Goal: Task Accomplishment & Management: Use online tool/utility

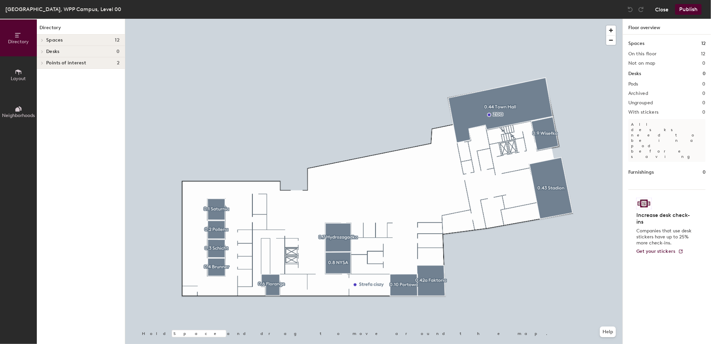
click at [664, 9] on button "Close" at bounding box center [662, 9] width 13 height 11
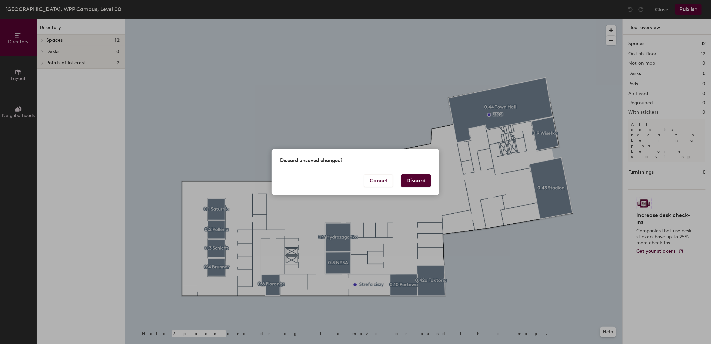
click at [406, 176] on button "Discard" at bounding box center [416, 180] width 30 height 13
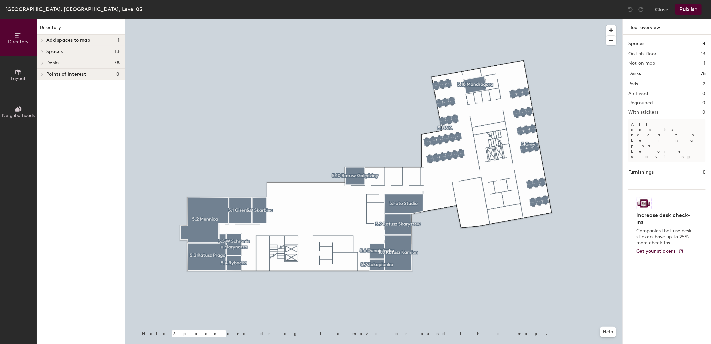
click at [41, 40] on span at bounding box center [42, 40] width 6 height 3
click at [60, 51] on p "5.13 Kolektyw" at bounding box center [61, 51] width 30 height 8
click at [41, 61] on span at bounding box center [42, 62] width 6 height 3
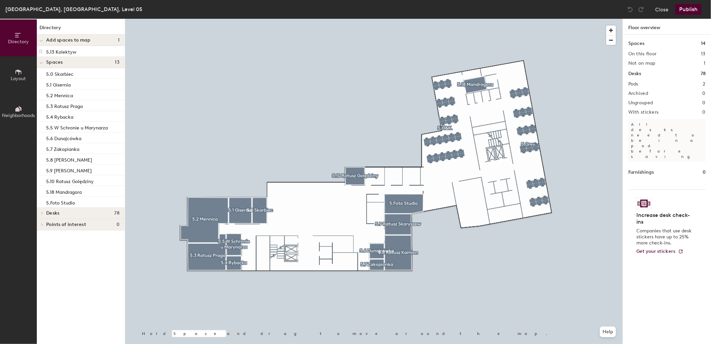
click at [43, 62] on icon at bounding box center [41, 63] width 3 height 3
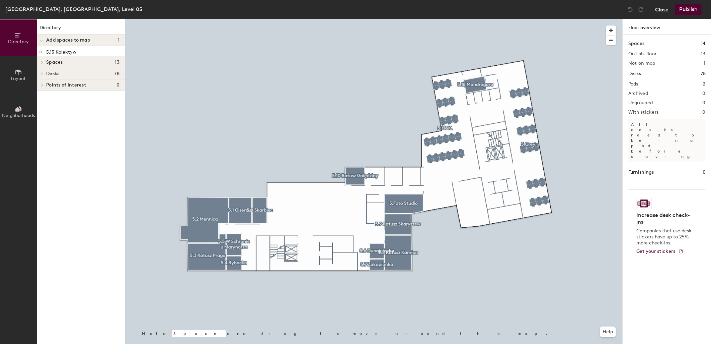
click at [656, 7] on button "Close" at bounding box center [662, 9] width 13 height 11
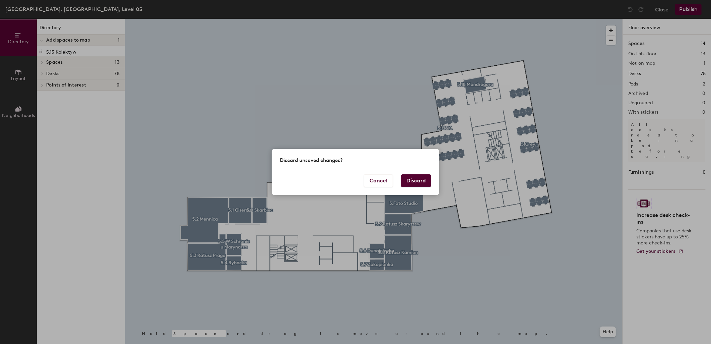
click at [413, 183] on button "Discard" at bounding box center [416, 180] width 30 height 13
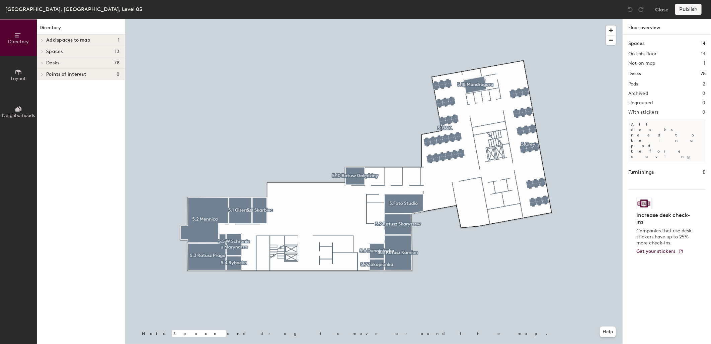
click at [42, 51] on icon at bounding box center [42, 51] width 3 height 3
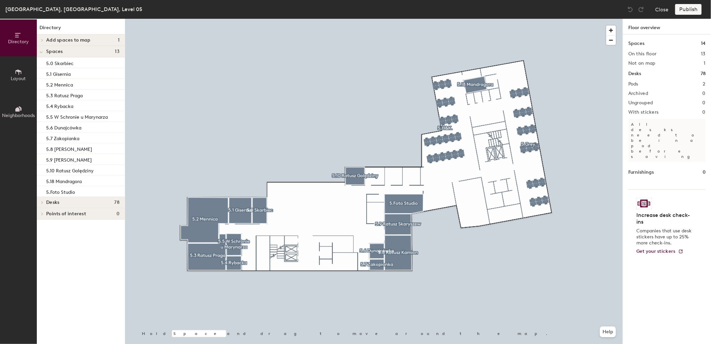
click at [43, 38] on div at bounding box center [41, 40] width 9 height 11
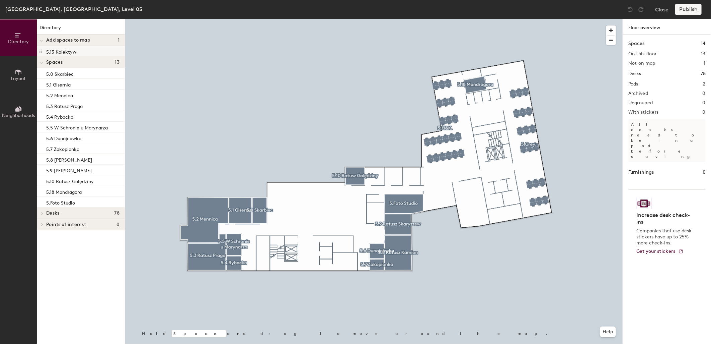
click at [68, 53] on p "5.13 Kolektyw" at bounding box center [61, 51] width 30 height 8
click at [41, 51] on icon at bounding box center [40, 51] width 5 height 5
click at [288, 19] on div at bounding box center [374, 19] width 498 height 0
click at [44, 39] on div at bounding box center [41, 40] width 9 height 11
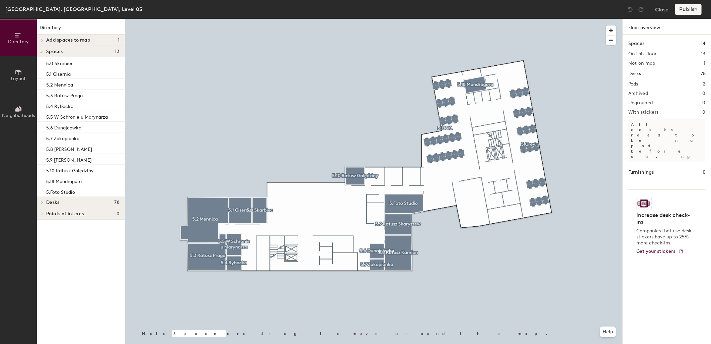
click at [654, 7] on div "Close Publish" at bounding box center [665, 9] width 81 height 11
click at [660, 9] on button "Close" at bounding box center [662, 9] width 13 height 11
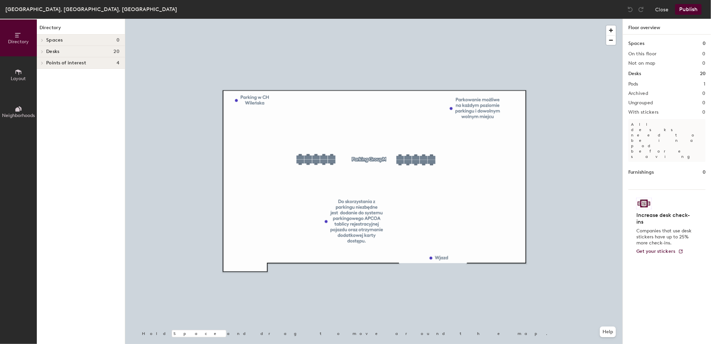
click at [655, 9] on div "Close Publish" at bounding box center [665, 9] width 81 height 11
click at [662, 9] on button "Close" at bounding box center [662, 9] width 13 height 11
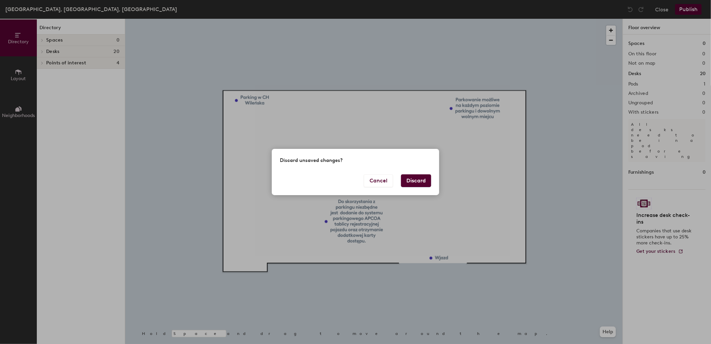
click at [414, 180] on button "Discard" at bounding box center [416, 180] width 30 height 13
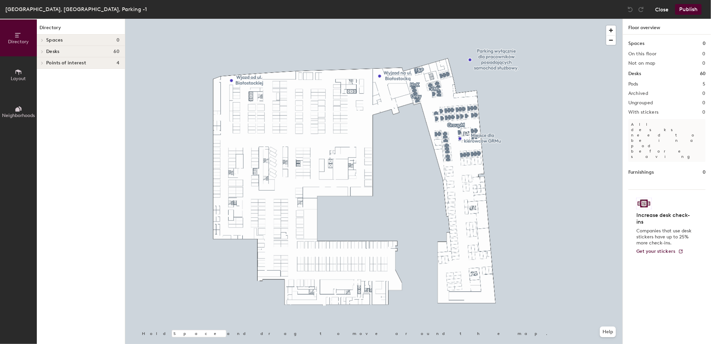
click at [658, 8] on button "Close" at bounding box center [662, 9] width 13 height 11
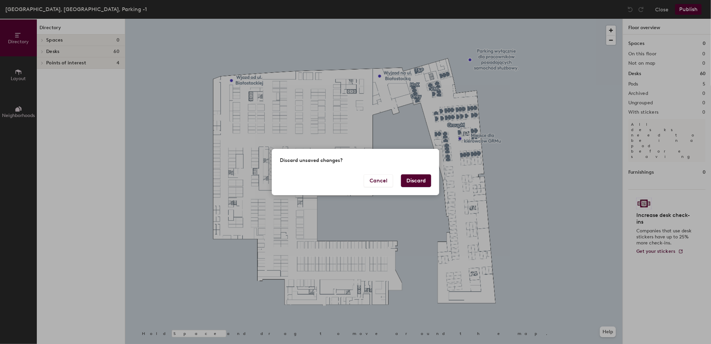
click at [413, 183] on button "Discard" at bounding box center [416, 180] width 30 height 13
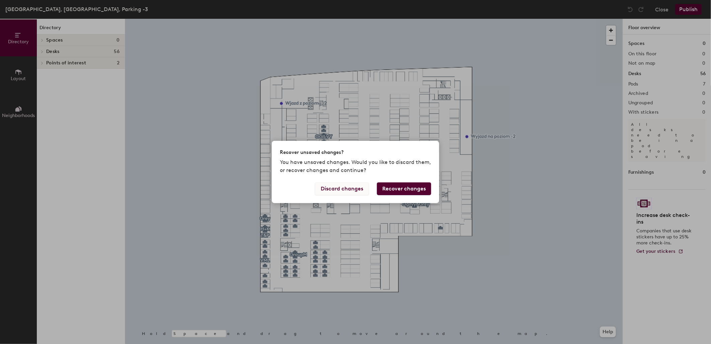
click at [342, 188] on button "Discard changes" at bounding box center [342, 188] width 54 height 13
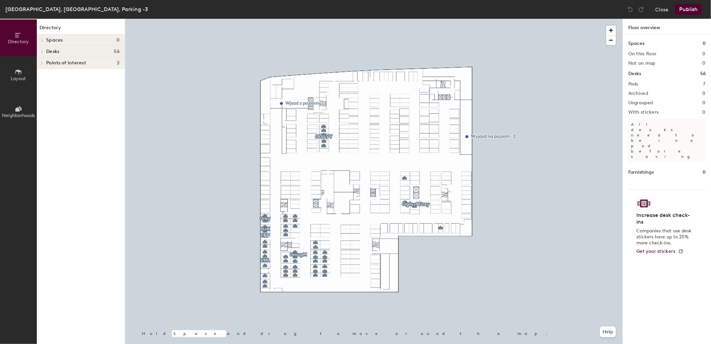
click at [44, 51] on span at bounding box center [42, 51] width 6 height 3
click at [42, 121] on icon at bounding box center [42, 119] width 3 height 3
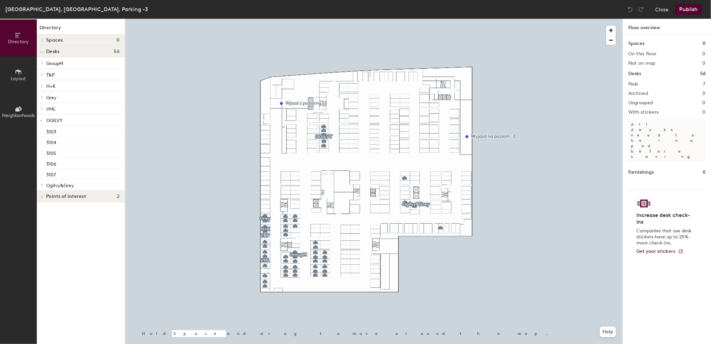
click at [42, 121] on icon at bounding box center [41, 120] width 3 height 3
click at [44, 143] on span at bounding box center [42, 142] width 6 height 3
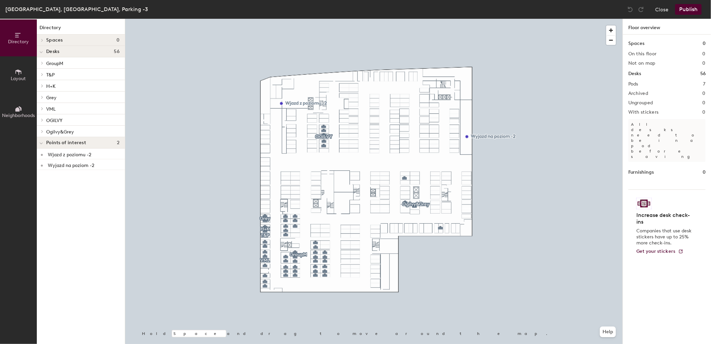
click at [44, 143] on div at bounding box center [41, 142] width 9 height 11
click at [659, 11] on button "Close" at bounding box center [662, 9] width 13 height 11
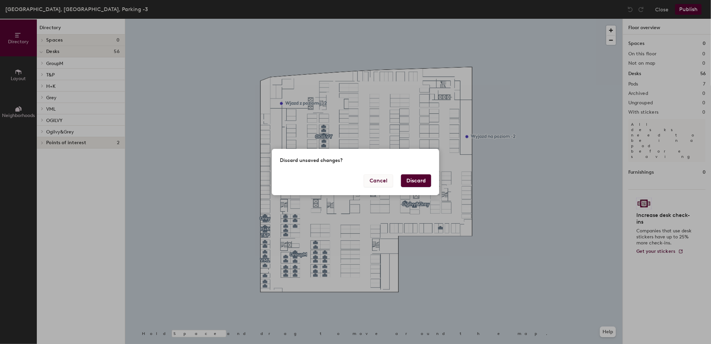
click at [377, 180] on button "Cancel" at bounding box center [378, 180] width 29 height 13
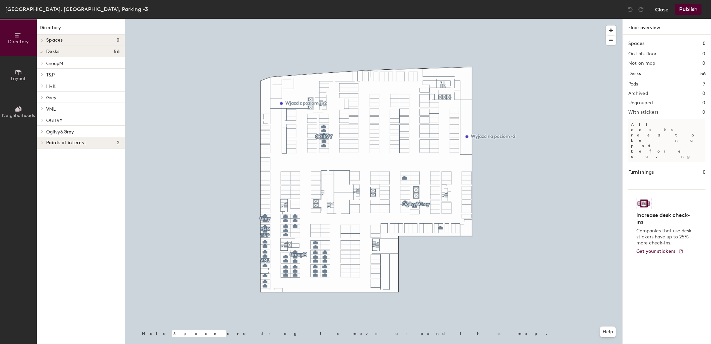
click at [664, 10] on button "Close" at bounding box center [662, 9] width 13 height 11
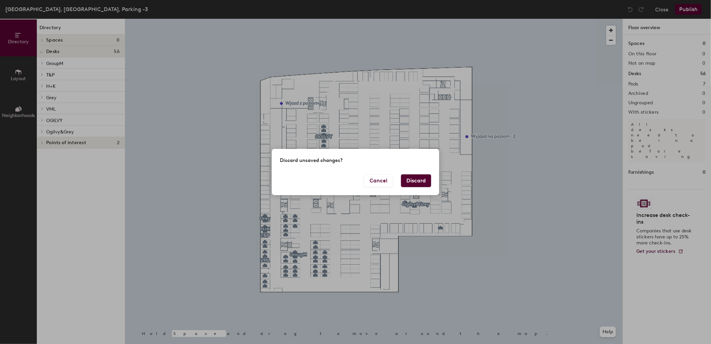
click at [417, 182] on button "Discard" at bounding box center [416, 180] width 30 height 13
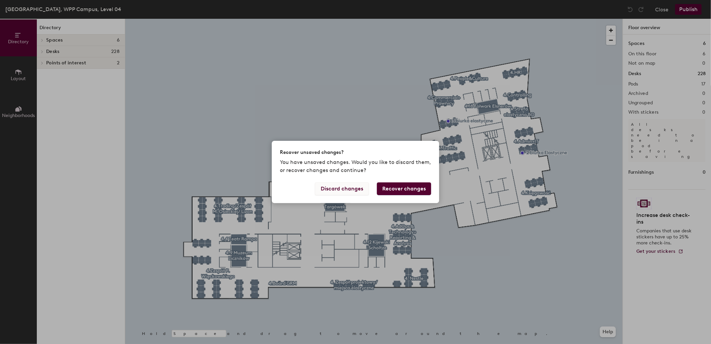
click at [330, 186] on button "Discard changes" at bounding box center [342, 188] width 54 height 13
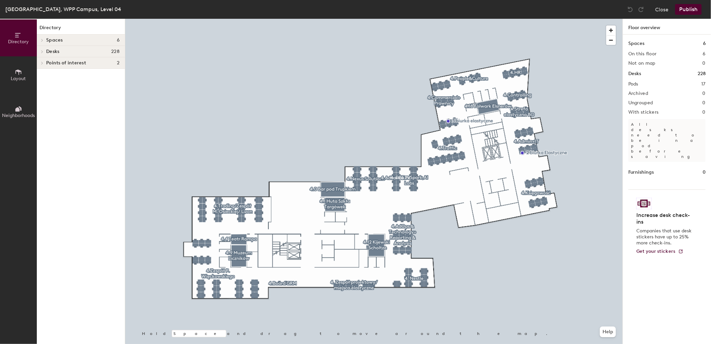
click at [45, 51] on div at bounding box center [41, 51] width 7 height 3
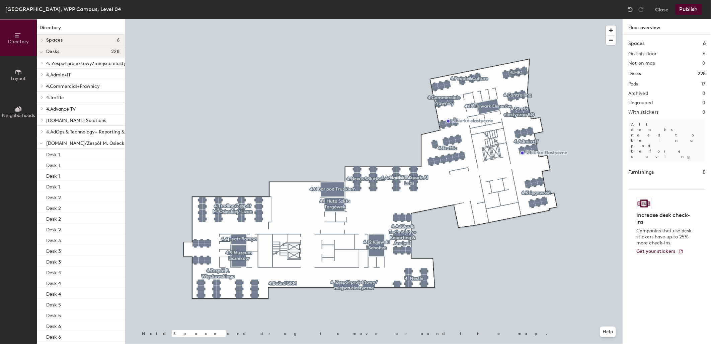
click at [27, 76] on button "Layout" at bounding box center [18, 74] width 37 height 37
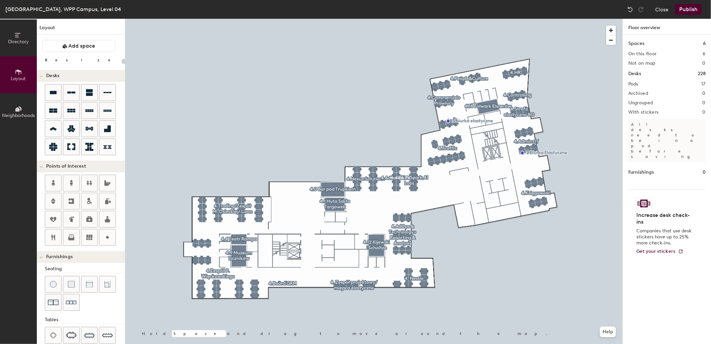
click at [12, 105] on button "Neighborhoods" at bounding box center [18, 111] width 37 height 37
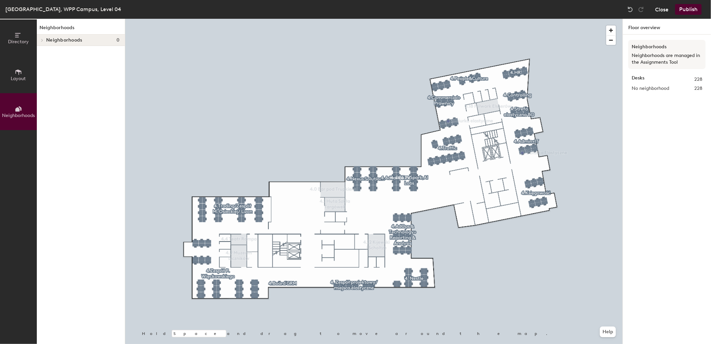
click at [663, 9] on button "Close" at bounding box center [662, 9] width 13 height 11
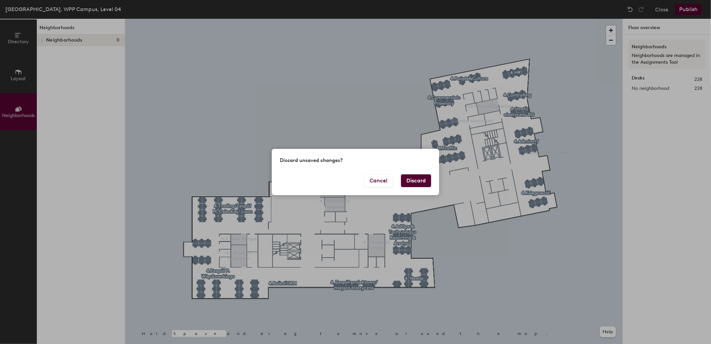
click at [411, 179] on button "Discard" at bounding box center [416, 180] width 30 height 13
